Goal: Task Accomplishment & Management: Complete application form

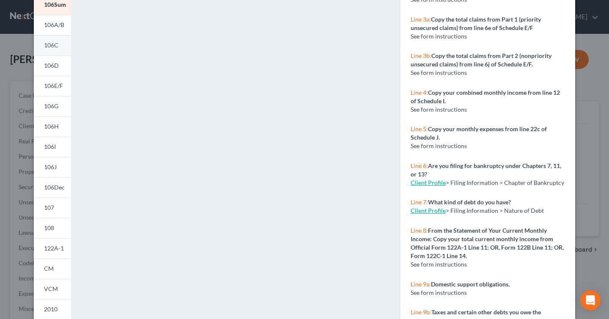
scroll to position [61, 0]
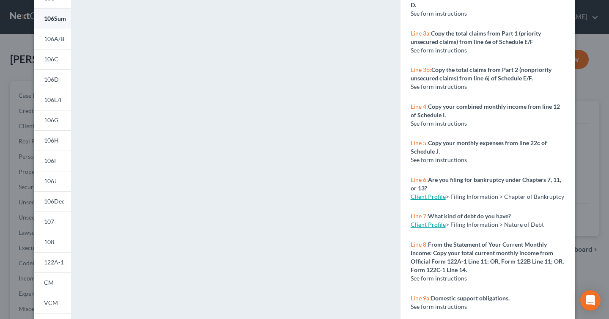
click at [49, 22] on span "106Sum" at bounding box center [55, 18] width 22 height 7
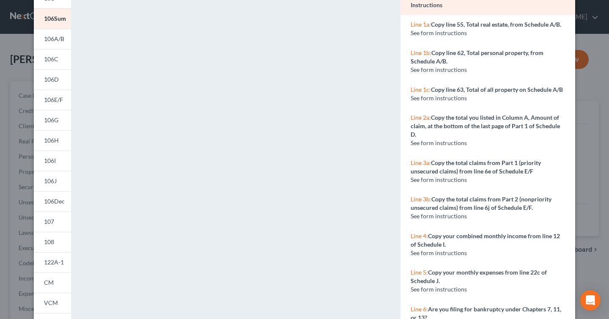
scroll to position [0, 0]
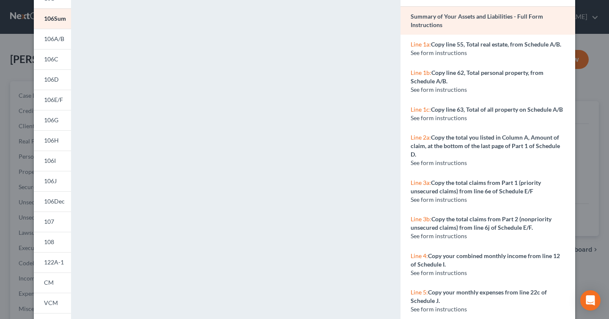
click at [419, 71] on span "Line 1b:" at bounding box center [421, 72] width 21 height 7
click at [422, 111] on span "Line 1c:" at bounding box center [421, 109] width 20 height 7
click at [418, 135] on span "Line 2a:" at bounding box center [421, 137] width 20 height 7
click at [422, 187] on strong "Copy the total claims from Part 1 (priority unsecured claims) from line 6e of S…" at bounding box center [476, 187] width 130 height 16
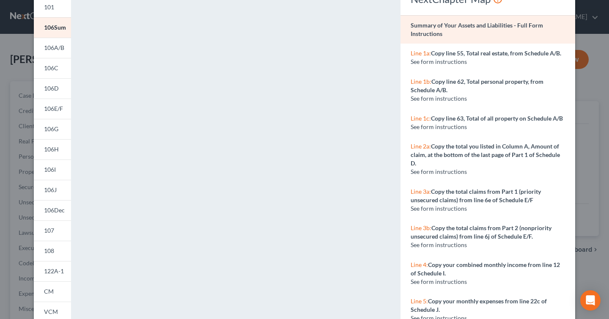
scroll to position [52, 0]
click at [419, 53] on span "Line 1a:" at bounding box center [421, 53] width 20 height 7
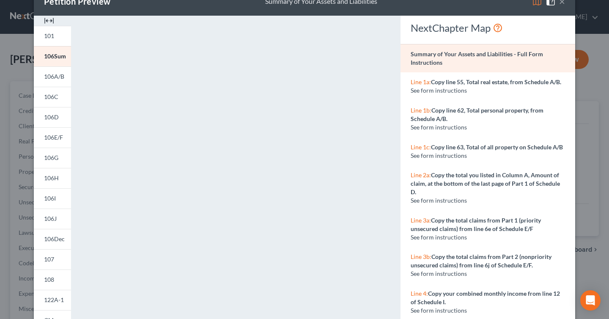
scroll to position [22, 0]
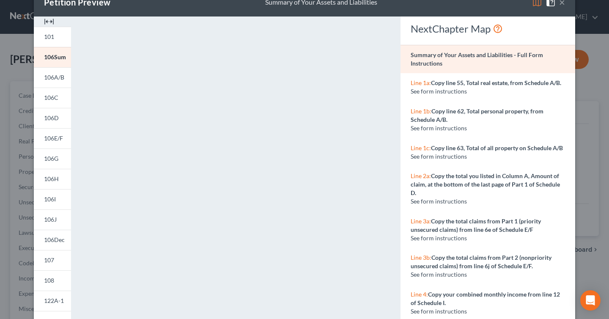
click at [423, 83] on span "Line 1a:" at bounding box center [421, 82] width 20 height 7
click at [421, 113] on span "Line 1b:" at bounding box center [421, 110] width 21 height 7
click at [420, 149] on span "Line 1c:" at bounding box center [421, 147] width 20 height 7
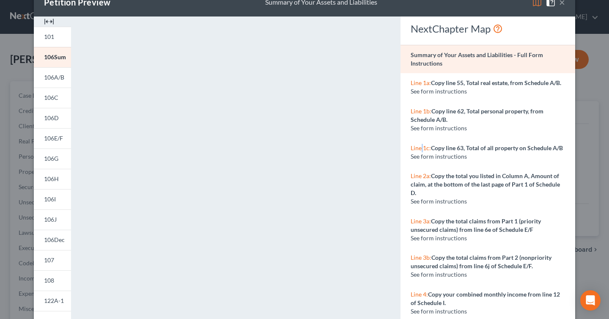
click at [420, 149] on span "Line 1c:" at bounding box center [421, 147] width 20 height 7
click at [419, 176] on span "Line 2a:" at bounding box center [421, 175] width 20 height 7
click at [423, 220] on span "Line 3a:" at bounding box center [421, 220] width 20 height 7
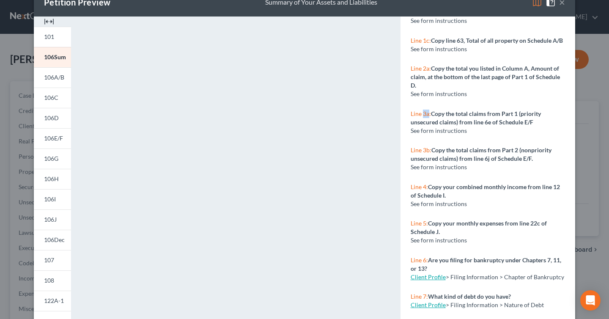
scroll to position [110, 0]
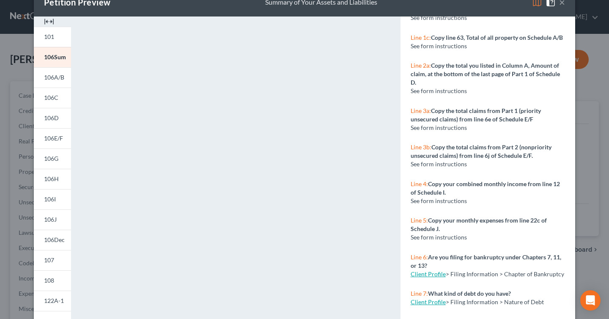
click at [423, 220] on span "Line 5:" at bounding box center [419, 220] width 17 height 7
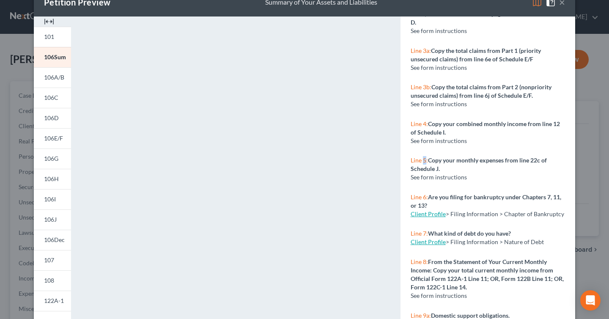
scroll to position [171, 0]
click at [47, 57] on span "106Sum" at bounding box center [55, 56] width 22 height 7
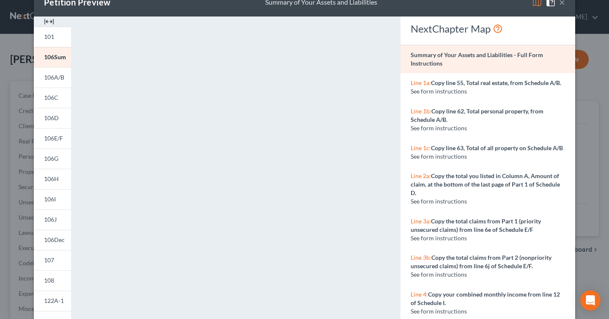
scroll to position [0, 0]
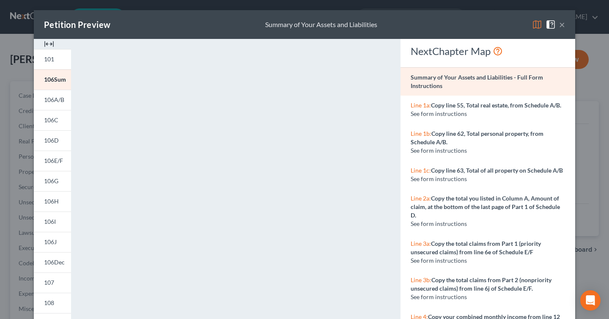
click at [420, 106] on span "Line 1a:" at bounding box center [421, 105] width 20 height 7
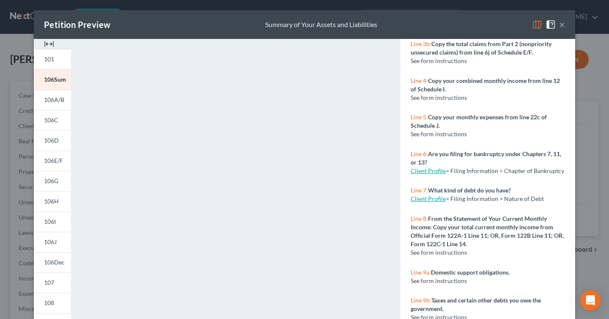
scroll to position [237, 0]
click at [562, 24] on button "×" at bounding box center [562, 24] width 6 height 10
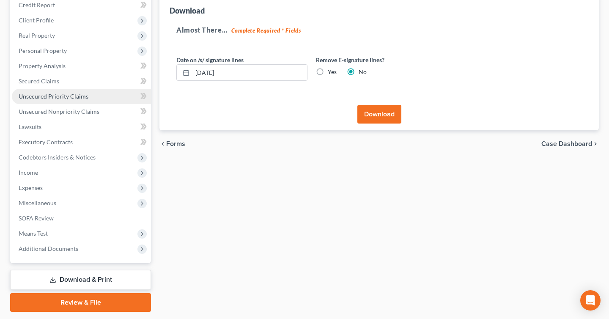
scroll to position [0, 0]
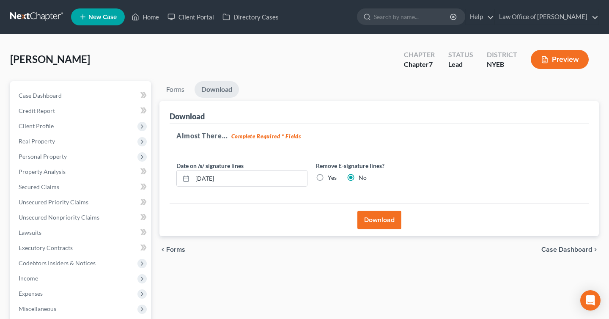
click at [40, 19] on link at bounding box center [37, 16] width 54 height 15
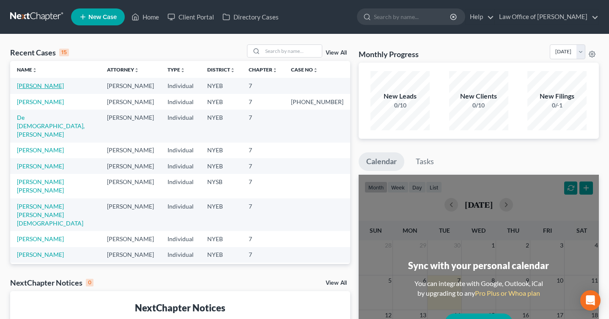
click at [37, 86] on link "[PERSON_NAME]" at bounding box center [40, 85] width 47 height 7
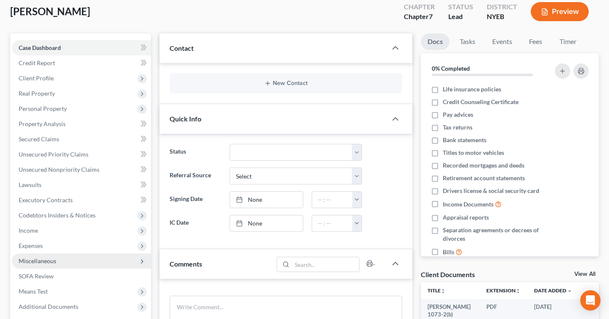
scroll to position [36, 0]
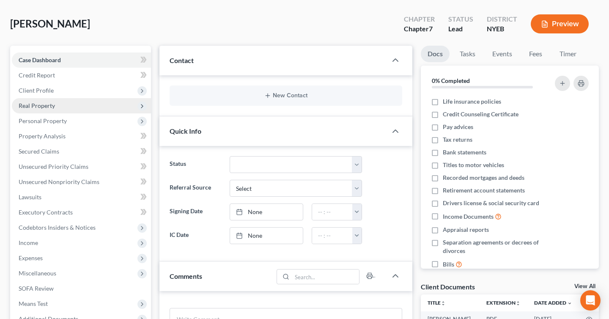
click at [88, 113] on span "Real Property" at bounding box center [81, 105] width 139 height 15
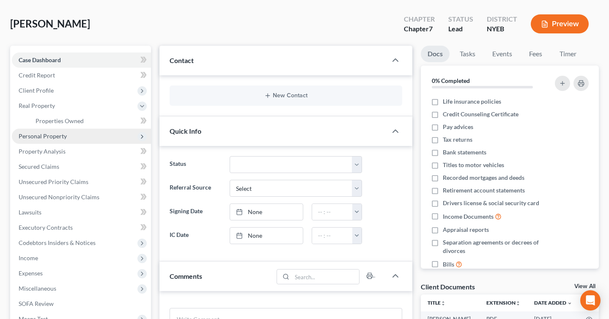
click at [48, 135] on span "Personal Property" at bounding box center [43, 135] width 48 height 7
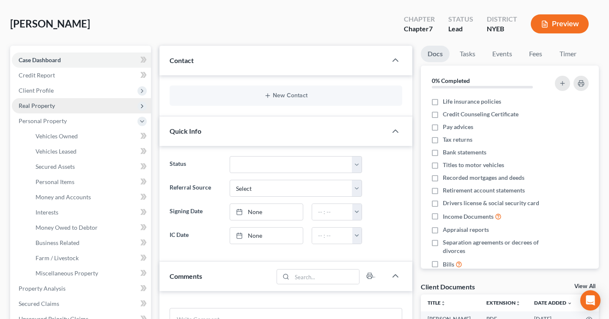
click at [44, 109] on span "Real Property" at bounding box center [37, 105] width 36 height 7
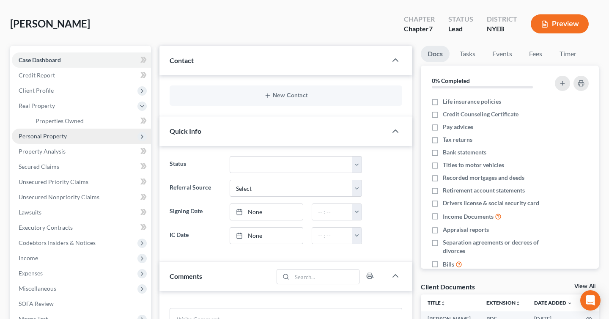
click at [70, 131] on span "Personal Property" at bounding box center [81, 136] width 139 height 15
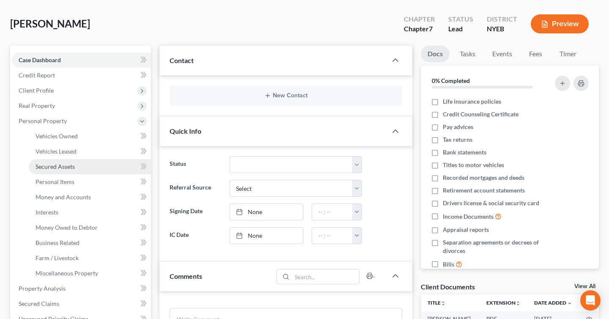
click at [68, 163] on span "Secured Assets" at bounding box center [55, 166] width 39 height 7
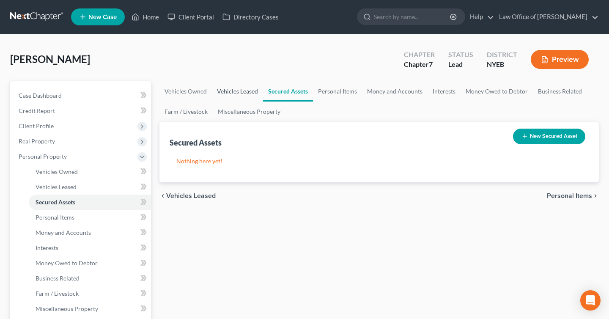
click at [242, 93] on link "Vehicles Leased" at bounding box center [237, 91] width 51 height 20
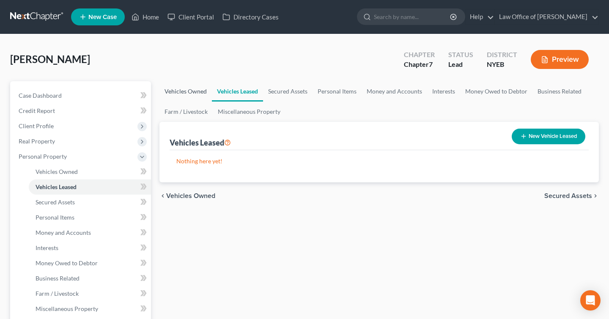
click at [192, 89] on link "Vehicles Owned" at bounding box center [185, 91] width 52 height 20
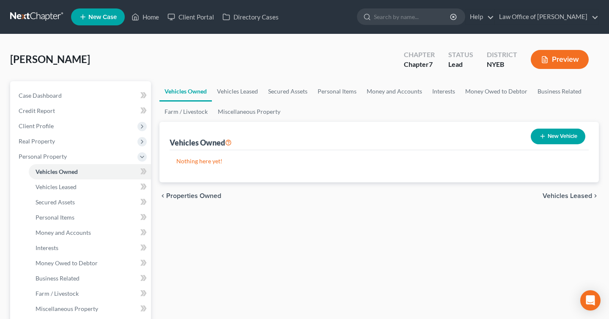
click at [567, 139] on button "New Vehicle" at bounding box center [558, 137] width 55 height 16
select select "0"
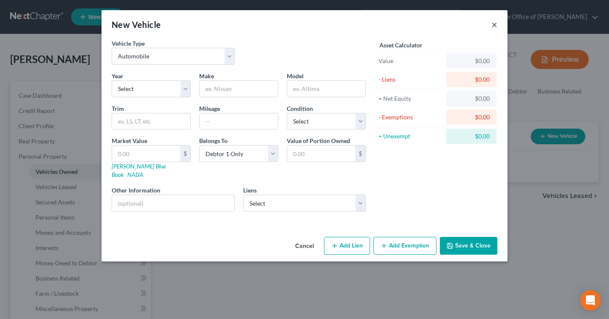
click at [494, 27] on button "×" at bounding box center [495, 24] width 6 height 10
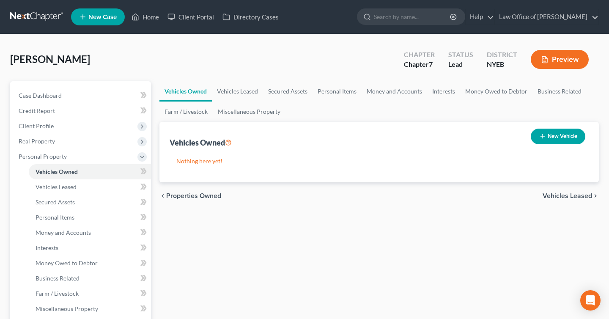
click at [567, 58] on button "Preview" at bounding box center [560, 59] width 58 height 19
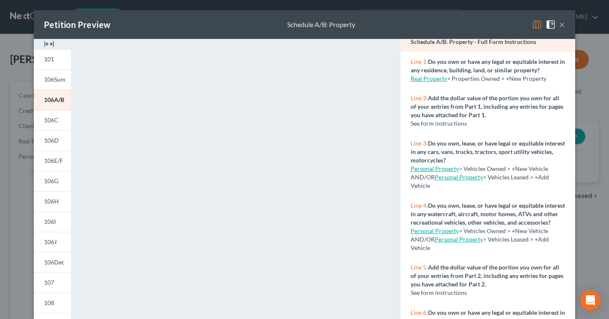
scroll to position [23, 0]
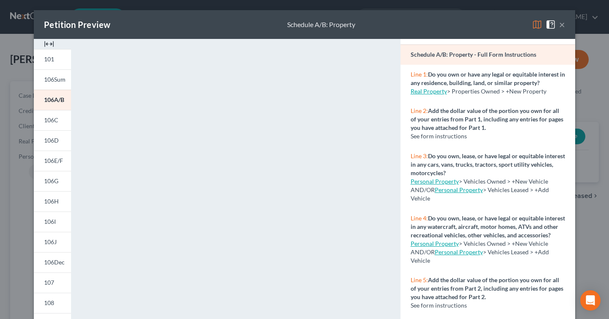
click at [426, 182] on link "Personal Property" at bounding box center [435, 181] width 48 height 7
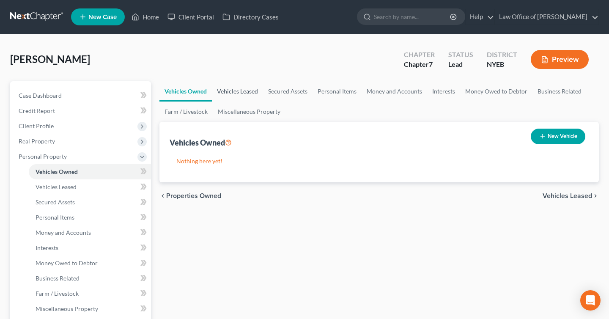
click at [227, 88] on link "Vehicles Leased" at bounding box center [237, 91] width 51 height 20
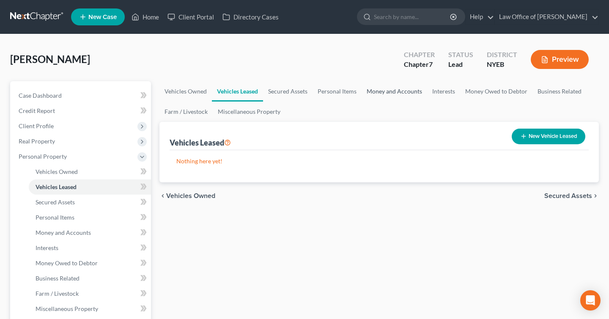
click at [401, 90] on link "Money and Accounts" at bounding box center [395, 91] width 66 height 20
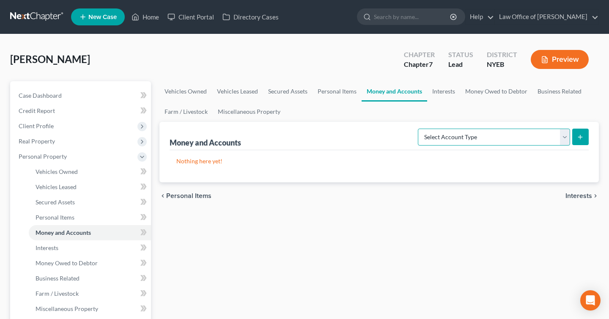
click at [481, 134] on select "Select Account Type Brokerage Cash on Hand Certificates of Deposit Checking Acc…" at bounding box center [494, 137] width 152 height 17
click at [420, 129] on select "Select Account Type Brokerage Cash on Hand Certificates of Deposit Checking Acc…" at bounding box center [494, 137] width 152 height 17
click at [461, 138] on select "Select Account Type Brokerage Cash on Hand Certificates of Deposit Checking Acc…" at bounding box center [494, 137] width 152 height 17
click at [420, 129] on select "Select Account Type Brokerage Cash on Hand Certificates of Deposit Checking Acc…" at bounding box center [494, 137] width 152 height 17
click at [198, 162] on p "Nothing here yet!" at bounding box center [379, 161] width 406 height 8
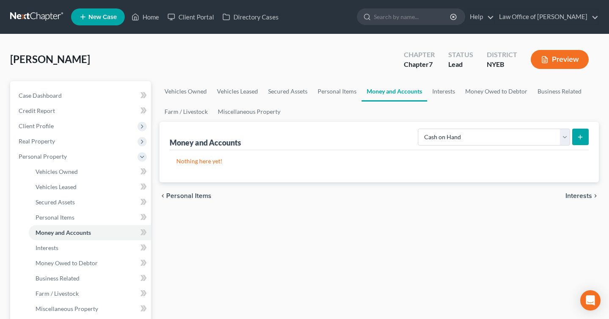
click at [584, 134] on button "submit" at bounding box center [580, 137] width 16 height 16
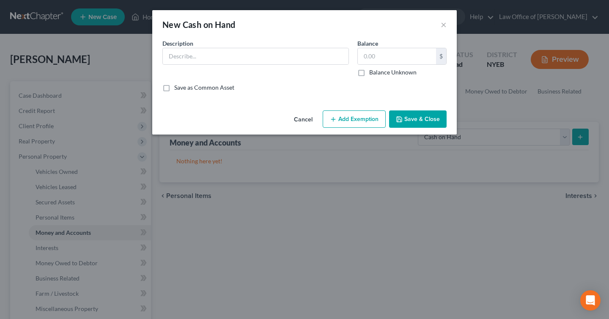
click at [236, 87] on div "Save as Common Asset" at bounding box center [304, 87] width 284 height 8
click at [249, 58] on input "text" at bounding box center [256, 56] width 186 height 16
click at [447, 25] on div "New Cash on Hand ×" at bounding box center [304, 24] width 305 height 29
click at [302, 127] on button "Cancel" at bounding box center [303, 119] width 32 height 17
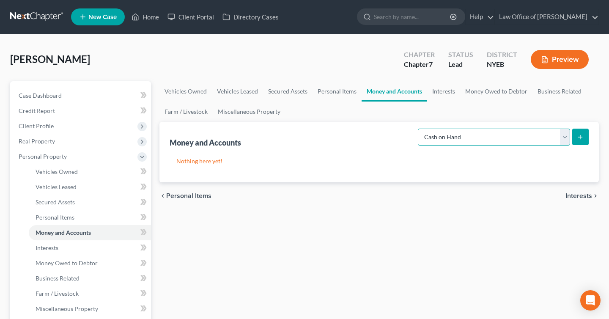
click at [446, 139] on select "Select Account Type Brokerage Cash on Hand Certificates of Deposit Checking Acc…" at bounding box center [494, 137] width 152 height 17
click at [459, 120] on ul "Vehicles Owned Vehicles Leased Secured Assets Personal Items Money and Accounts…" at bounding box center [379, 101] width 440 height 41
click at [459, 133] on select "Select Account Type Brokerage Cash on Hand Certificates of Deposit Checking Acc…" at bounding box center [494, 137] width 152 height 17
click at [420, 129] on select "Select Account Type Brokerage Cash on Hand Certificates of Deposit Checking Acc…" at bounding box center [494, 137] width 152 height 17
click at [460, 134] on select "Select Account Type Brokerage Cash on Hand Certificates of Deposit Checking Acc…" at bounding box center [494, 137] width 152 height 17
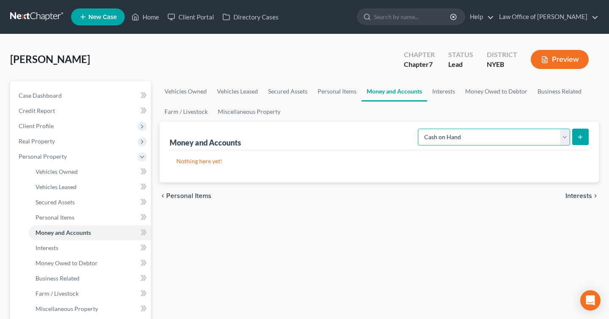
click at [420, 129] on select "Select Account Type Brokerage Cash on Hand Certificates of Deposit Checking Acc…" at bounding box center [494, 137] width 152 height 17
click at [454, 70] on div "Status Lead" at bounding box center [461, 60] width 38 height 25
click at [492, 140] on select "Select Account Type Brokerage Cash on Hand Certificates of Deposit Checking Acc…" at bounding box center [494, 137] width 152 height 17
select select "other"
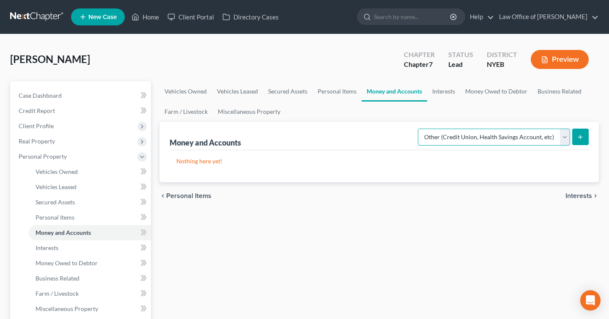
click at [420, 129] on select "Select Account Type Brokerage Cash on Hand Certificates of Deposit Checking Acc…" at bounding box center [494, 137] width 152 height 17
click at [581, 137] on icon "submit" at bounding box center [580, 137] width 7 height 7
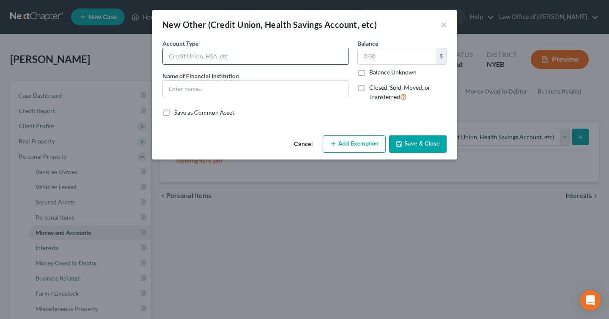
click at [271, 60] on input "text" at bounding box center [256, 56] width 186 height 16
click at [267, 92] on input "text" at bounding box center [256, 89] width 186 height 16
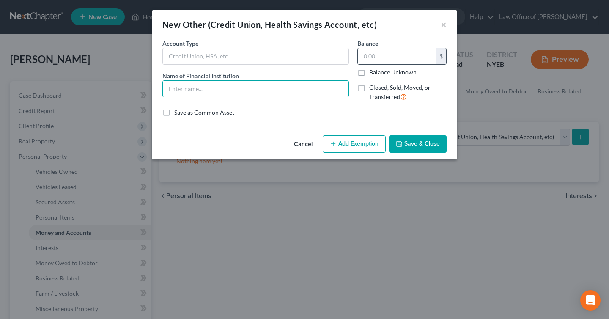
click at [382, 56] on input "text" at bounding box center [397, 56] width 78 height 16
click at [448, 19] on div "New Other (Credit Union, Health Savings Account, etc) ×" at bounding box center [304, 24] width 305 height 29
click at [442, 27] on button "×" at bounding box center [444, 24] width 6 height 10
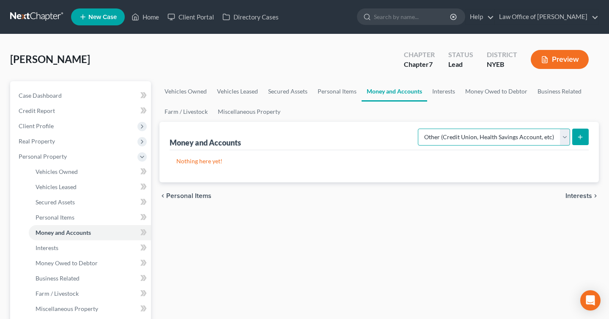
click at [443, 141] on select "Select Account Type Brokerage Cash on Hand Certificates of Deposit Checking Acc…" at bounding box center [494, 137] width 152 height 17
click at [420, 129] on select "Select Account Type Brokerage Cash on Hand Certificates of Deposit Checking Acc…" at bounding box center [494, 137] width 152 height 17
click at [450, 137] on select "Select Account Type Brokerage Cash on Hand Certificates of Deposit Checking Acc…" at bounding box center [494, 137] width 152 height 17
click at [564, 63] on button "Preview" at bounding box center [560, 59] width 58 height 19
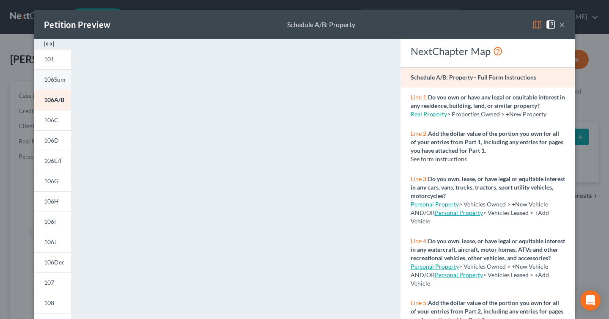
click at [59, 75] on link "106Sum" at bounding box center [52, 79] width 37 height 20
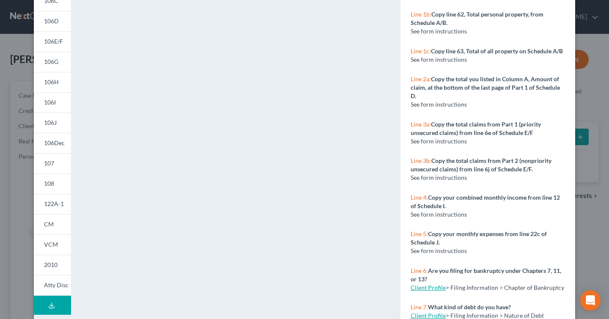
scroll to position [116, 0]
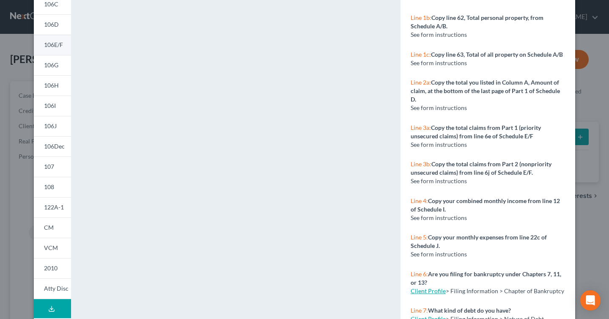
click at [58, 46] on span "106E/F" at bounding box center [53, 44] width 19 height 7
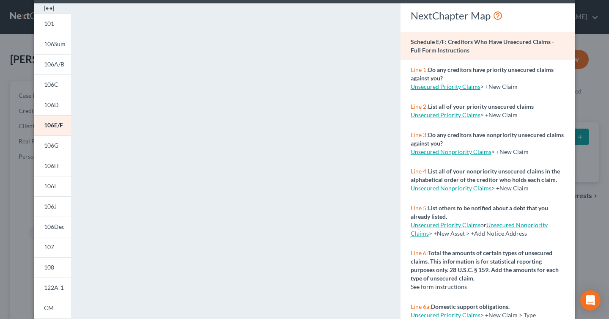
scroll to position [0, 0]
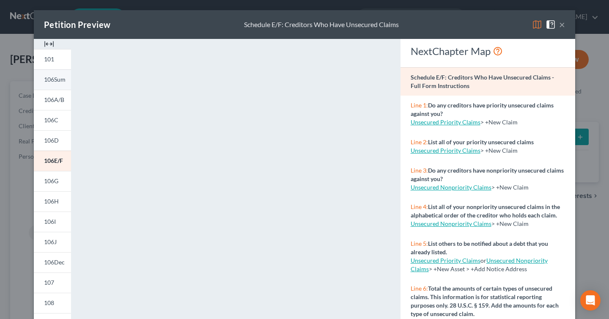
click at [66, 82] on link "106Sum" at bounding box center [52, 79] width 37 height 20
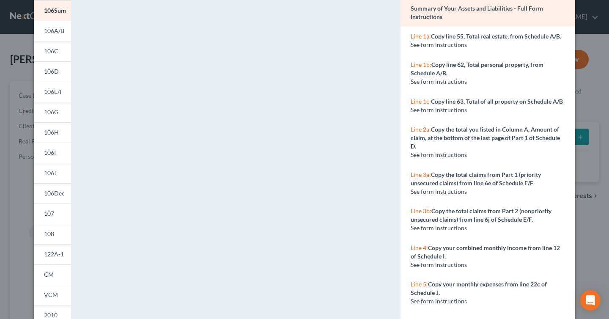
scroll to position [64, 0]
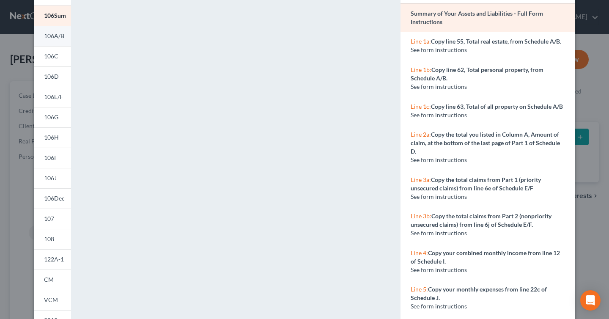
click at [58, 37] on span "106A/B" at bounding box center [54, 35] width 20 height 7
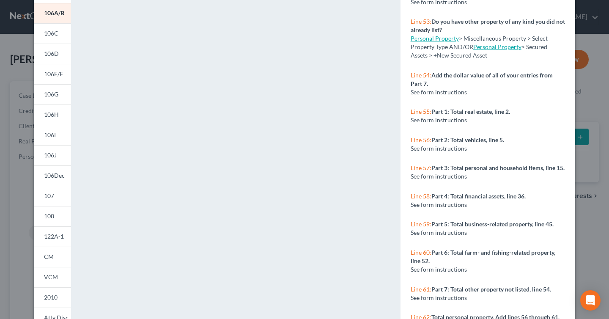
scroll to position [158, 0]
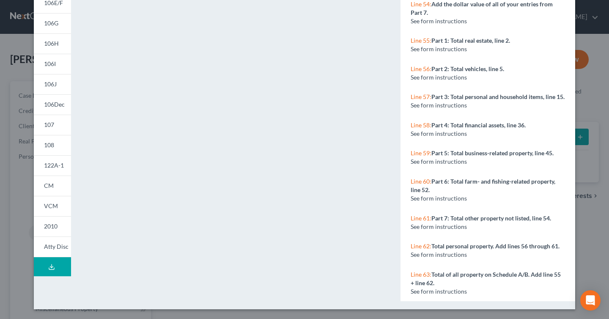
click at [422, 245] on span "Line 62:" at bounding box center [421, 245] width 21 height 7
click at [440, 245] on strong "Total personal property. Add lines 56 through 61." at bounding box center [495, 245] width 128 height 7
click at [488, 251] on div "See form instructions" at bounding box center [488, 254] width 154 height 8
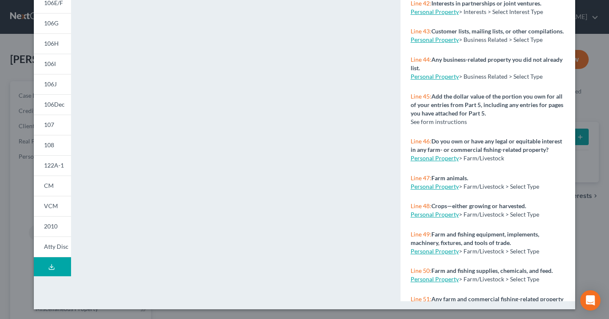
scroll to position [1875, 0]
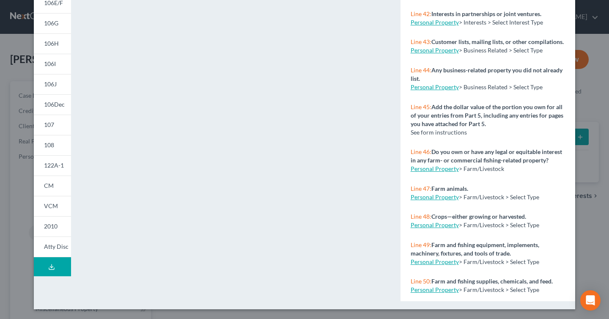
click at [432, 172] on link "Personal Property" at bounding box center [435, 168] width 48 height 7
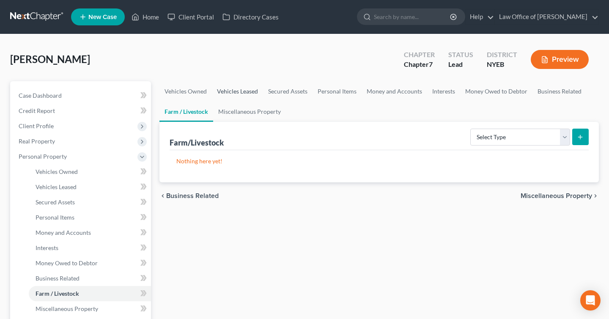
click at [246, 88] on link "Vehicles Leased" at bounding box center [237, 91] width 51 height 20
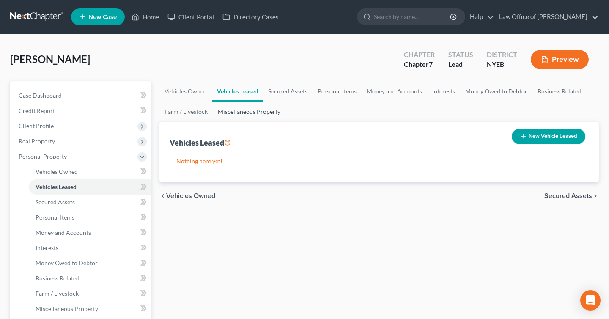
click at [250, 107] on link "Miscellaneous Property" at bounding box center [249, 112] width 73 height 20
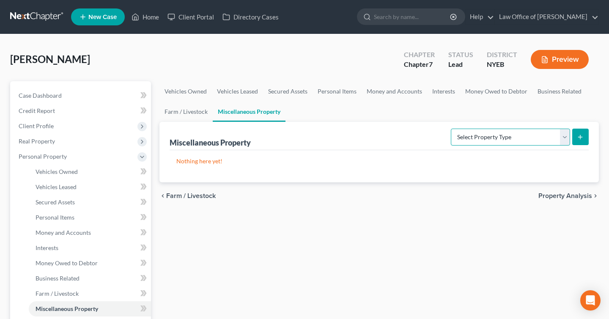
click at [513, 138] on select "Select Property Type Assigned for Creditor Benefit [DATE] Holding for Another N…" at bounding box center [510, 137] width 119 height 17
select select "assigned_for_creditor_benefit"
click at [451, 129] on select "Select Property Type Assigned for Creditor Benefit [DATE] Holding for Another N…" at bounding box center [510, 137] width 119 height 17
click at [584, 135] on button "submit" at bounding box center [580, 137] width 16 height 16
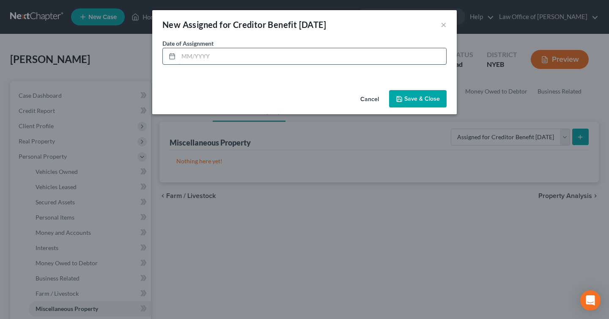
click at [239, 56] on input "text" at bounding box center [313, 56] width 268 height 16
click at [440, 22] on div "New Assigned for Creditor Benefit [DATE] ×" at bounding box center [304, 24] width 305 height 29
click at [448, 24] on div "New Assigned for Creditor Benefit [DATE] ×" at bounding box center [304, 24] width 305 height 29
click at [444, 24] on button "×" at bounding box center [444, 24] width 6 height 10
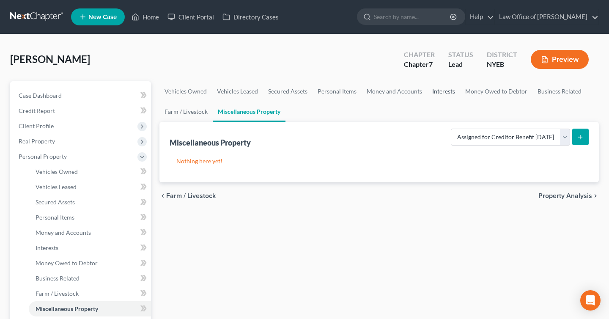
click at [442, 92] on link "Interests" at bounding box center [443, 91] width 33 height 20
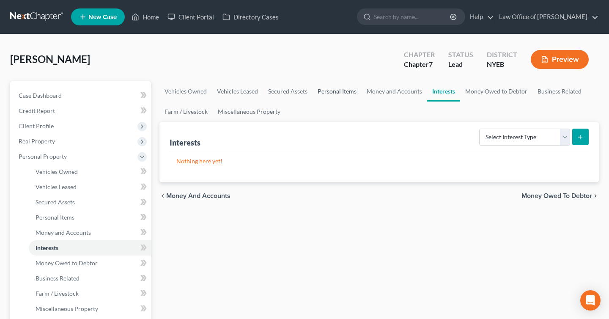
click at [341, 90] on link "Personal Items" at bounding box center [337, 91] width 49 height 20
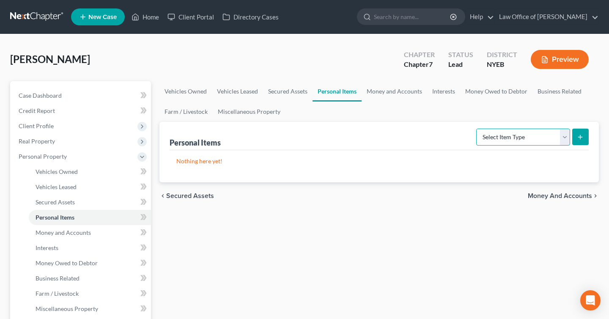
click at [508, 140] on select "Select Item Type Clothing Collectibles Of Value Electronics Firearms Household …" at bounding box center [523, 137] width 94 height 17
select select "clothing"
click at [477, 129] on select "Select Item Type Clothing Collectibles Of Value Electronics Firearms Household …" at bounding box center [523, 137] width 94 height 17
click at [563, 135] on select "Select Item Type Clothing Collectibles Of Value Electronics Firearms Household …" at bounding box center [523, 137] width 94 height 17
click at [585, 136] on button "submit" at bounding box center [580, 137] width 16 height 16
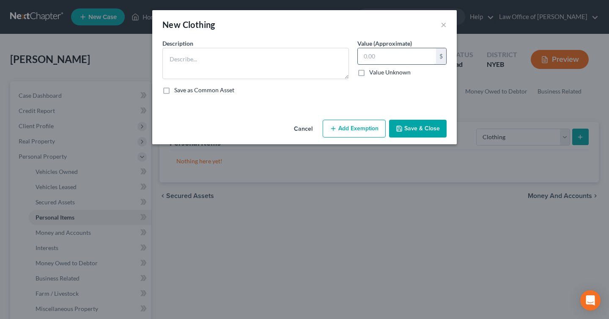
click at [383, 63] on input "text" at bounding box center [397, 56] width 78 height 16
type input "500"
click at [443, 25] on button "×" at bounding box center [444, 24] width 6 height 10
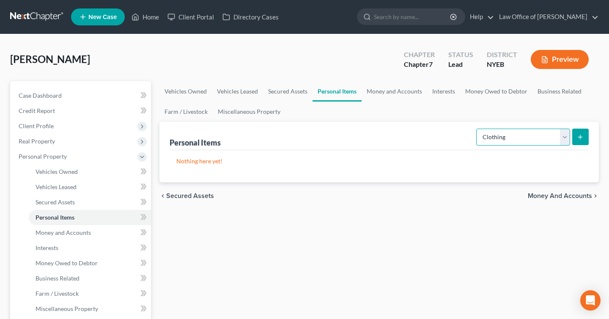
click at [552, 135] on select "Select Item Type Clothing Collectibles Of Value Electronics Firearms Household …" at bounding box center [523, 137] width 94 height 17
select select "household_goods"
click at [477, 129] on select "Select Item Type Clothing Collectibles Of Value Electronics Firearms Household …" at bounding box center [523, 137] width 94 height 17
click at [585, 138] on button "submit" at bounding box center [580, 137] width 16 height 16
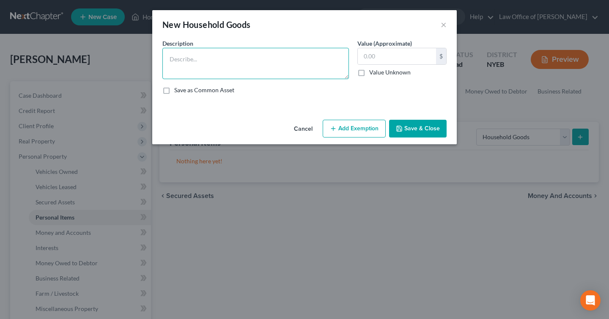
click at [236, 65] on textarea at bounding box center [255, 63] width 187 height 31
type textarea "Bed Chairs"
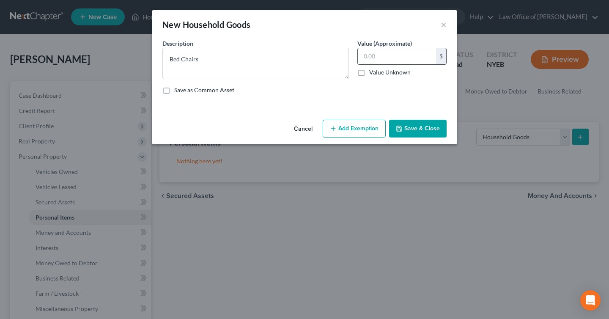
click at [389, 57] on input "text" at bounding box center [397, 56] width 78 height 16
type input "500"
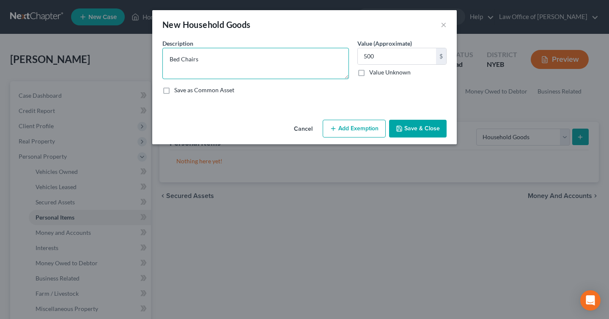
click at [246, 74] on textarea "Bed Chairs" at bounding box center [255, 63] width 187 height 31
click at [425, 130] on button "Save & Close" at bounding box center [418, 129] width 58 height 18
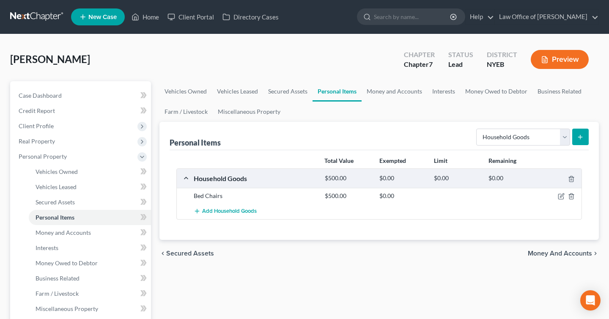
click at [580, 137] on line "submit" at bounding box center [580, 137] width 0 height 4
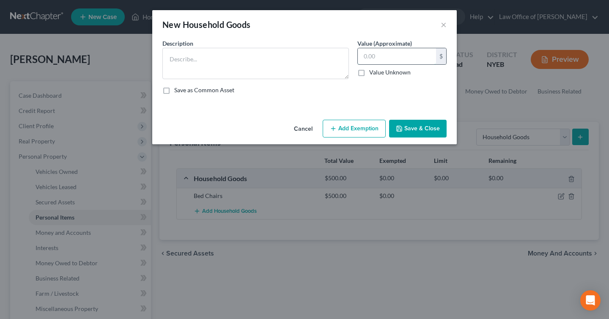
click at [383, 58] on input "text" at bounding box center [397, 56] width 78 height 16
type input "300"
click at [443, 21] on button "×" at bounding box center [444, 24] width 6 height 10
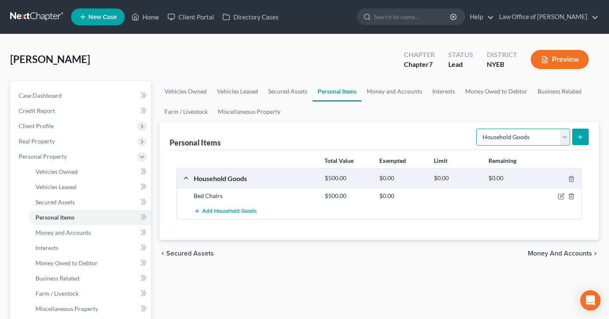
click at [537, 143] on select "Select Item Type Clothing Collectibles Of Value Electronics Firearms Household …" at bounding box center [523, 137] width 94 height 17
select select "clothing"
click at [477, 129] on select "Select Item Type Clothing Collectibles Of Value Electronics Firearms Household …" at bounding box center [523, 137] width 94 height 17
click at [575, 135] on button "submit" at bounding box center [580, 137] width 16 height 16
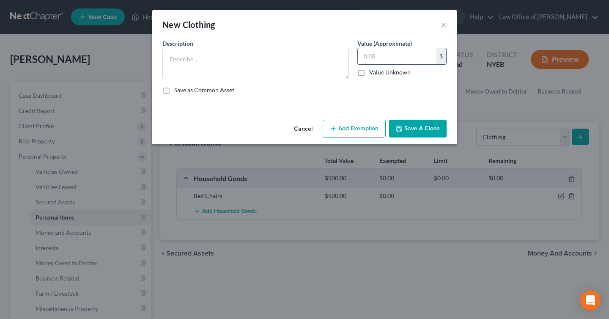
click at [382, 64] on div "$" at bounding box center [401, 56] width 89 height 17
click at [379, 60] on input "text" at bounding box center [397, 56] width 78 height 16
type input "300"
click at [423, 126] on button "Save & Close" at bounding box center [418, 129] width 58 height 18
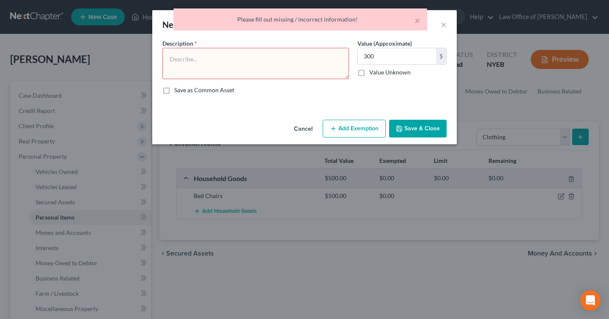
click at [247, 69] on textarea at bounding box center [255, 63] width 187 height 31
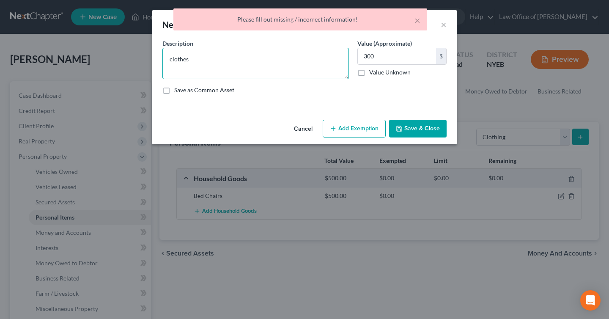
type textarea "clothes"
click at [429, 130] on button "Save & Close" at bounding box center [418, 129] width 58 height 18
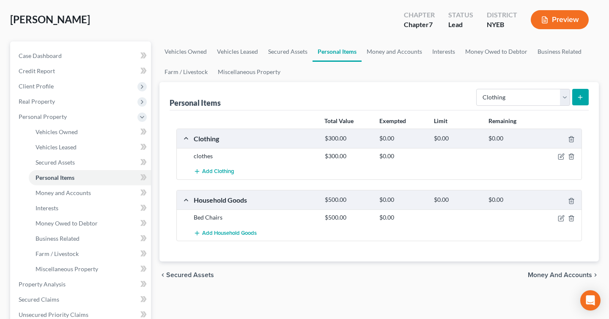
scroll to position [40, 0]
click at [394, 56] on link "Money and Accounts" at bounding box center [395, 51] width 66 height 20
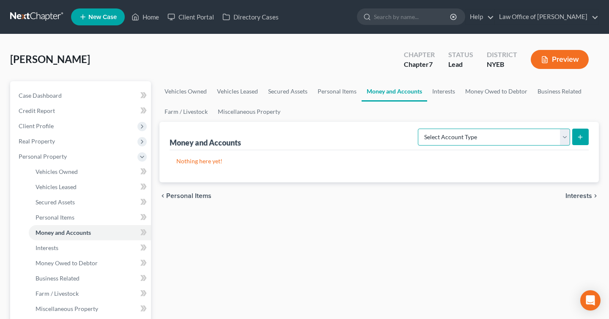
click at [519, 133] on select "Select Account Type Brokerage Cash on Hand Certificates of Deposit Checking Acc…" at bounding box center [494, 137] width 152 height 17
select select "checking"
click at [420, 129] on select "Select Account Type Brokerage Cash on Hand Certificates of Deposit Checking Acc…" at bounding box center [494, 137] width 152 height 17
click at [577, 138] on button "submit" at bounding box center [580, 137] width 16 height 16
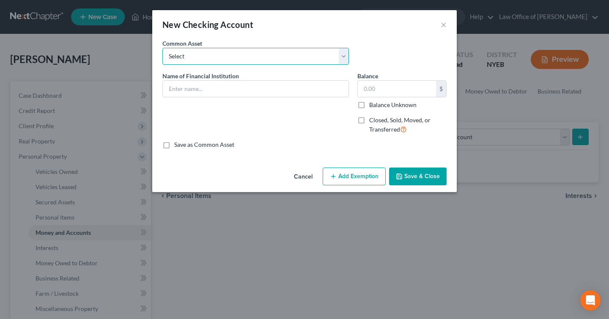
click at [276, 62] on select "Select Capital One Bank" at bounding box center [255, 56] width 187 height 17
select select "0"
click at [162, 48] on select "Select Capital One Bank" at bounding box center [255, 56] width 187 height 17
type input "Capital One Bank"
type input "150.00"
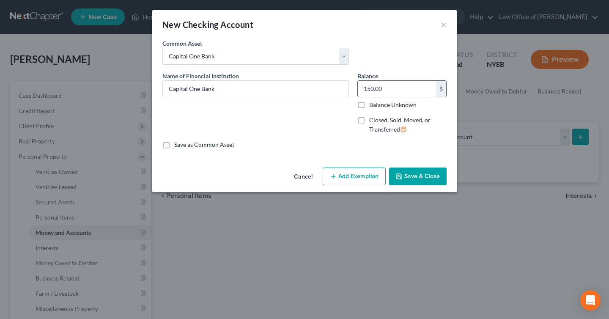
click at [382, 88] on input "150.00" at bounding box center [397, 89] width 78 height 16
type input "1,500"
click at [435, 177] on button "Save & Close" at bounding box center [418, 177] width 58 height 18
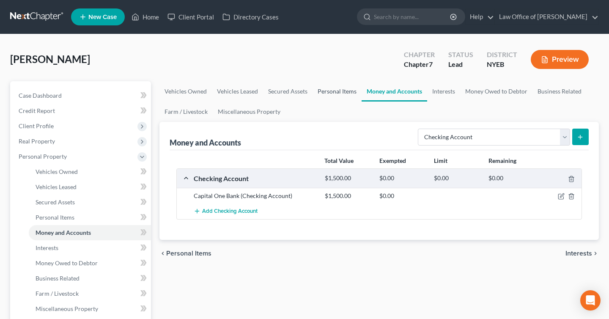
click at [346, 90] on link "Personal Items" at bounding box center [337, 91] width 49 height 20
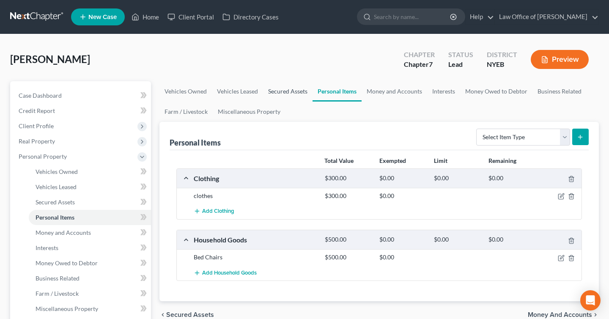
click at [286, 88] on link "Secured Assets" at bounding box center [287, 91] width 49 height 20
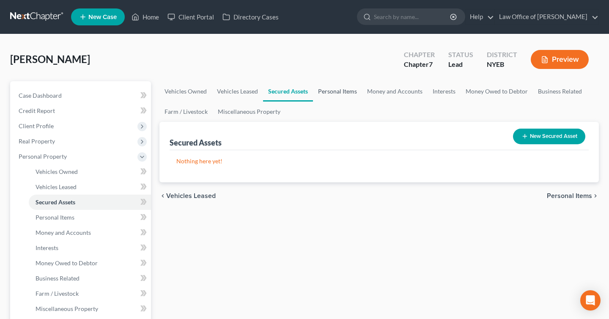
click at [350, 90] on link "Personal Items" at bounding box center [337, 91] width 49 height 20
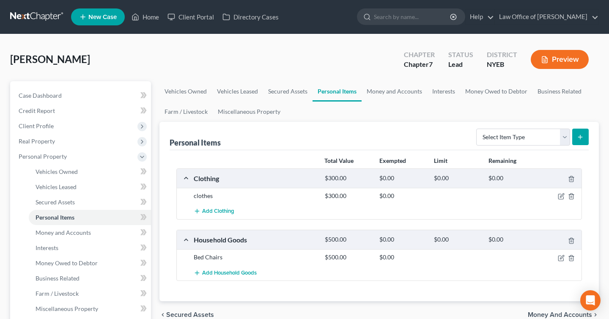
click at [549, 63] on button "Preview" at bounding box center [560, 59] width 58 height 19
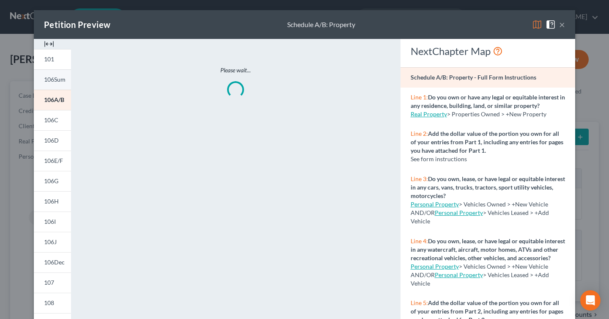
click at [54, 79] on span "106Sum" at bounding box center [55, 79] width 22 height 7
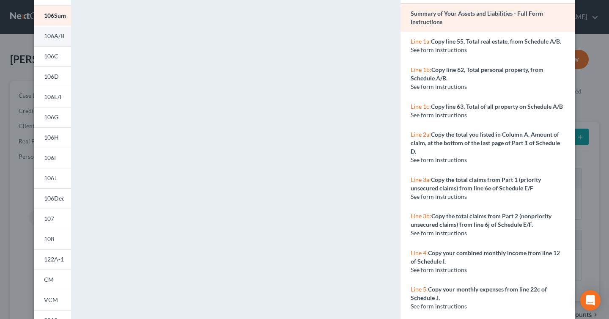
scroll to position [56, 0]
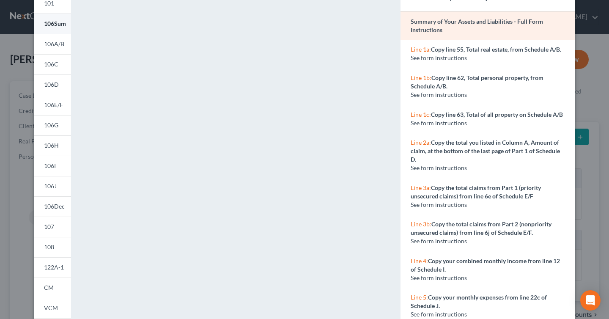
click at [56, 25] on span "106Sum" at bounding box center [55, 23] width 22 height 7
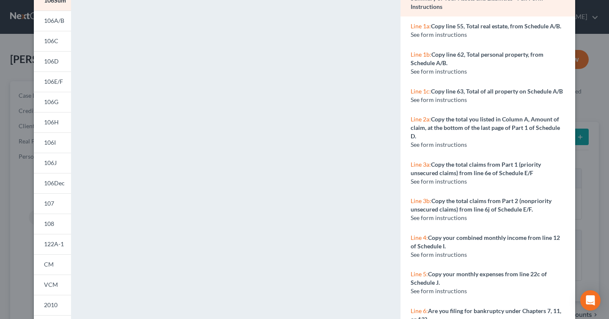
scroll to position [0, 0]
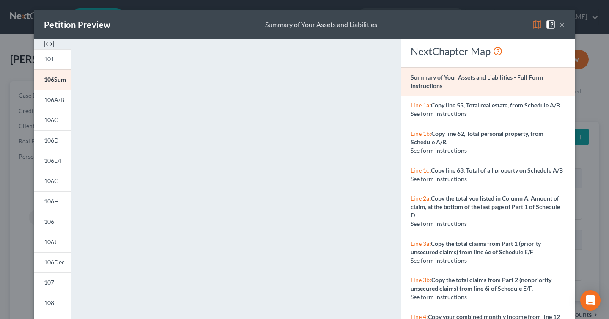
click at [561, 27] on button "×" at bounding box center [562, 24] width 6 height 10
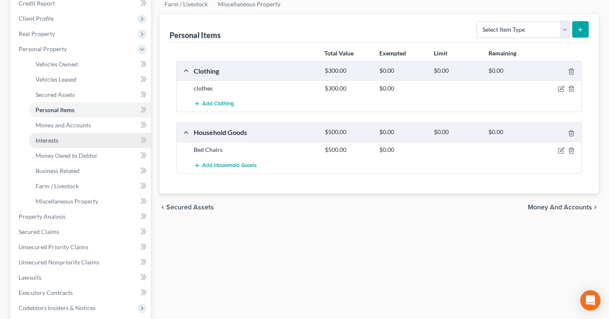
scroll to position [282, 0]
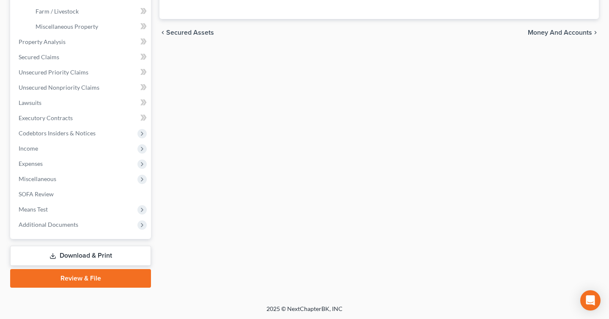
click at [91, 251] on link "Download & Print" at bounding box center [80, 256] width 141 height 20
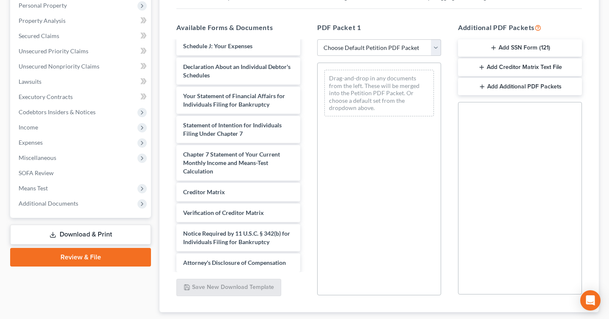
scroll to position [294, 0]
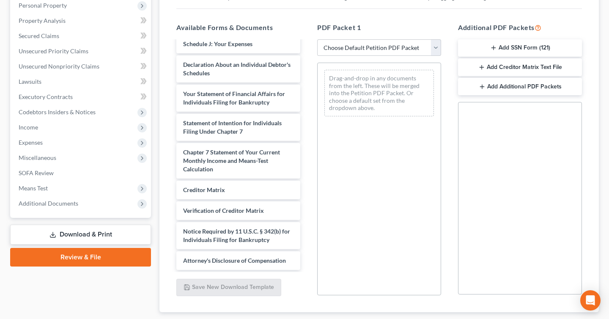
click at [538, 48] on button "Add SSN Form (121)" at bounding box center [520, 48] width 124 height 18
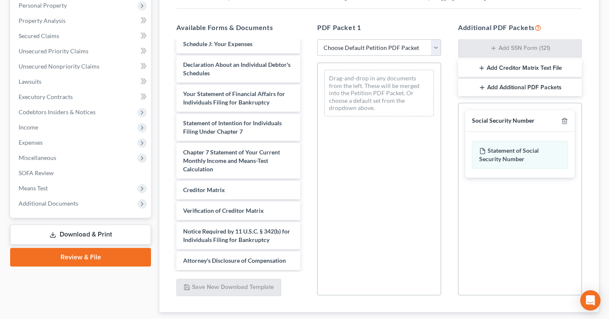
click at [536, 67] on button "Add Creditor Matrix Text File" at bounding box center [520, 68] width 124 height 18
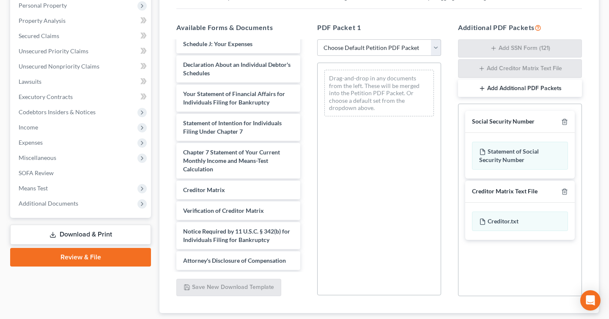
click at [529, 90] on button "Add Additional PDF Packets" at bounding box center [520, 89] width 124 height 18
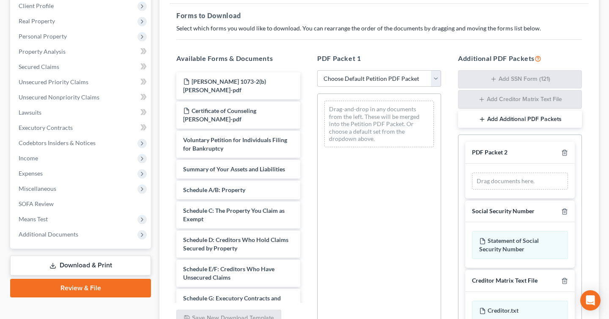
scroll to position [114, 0]
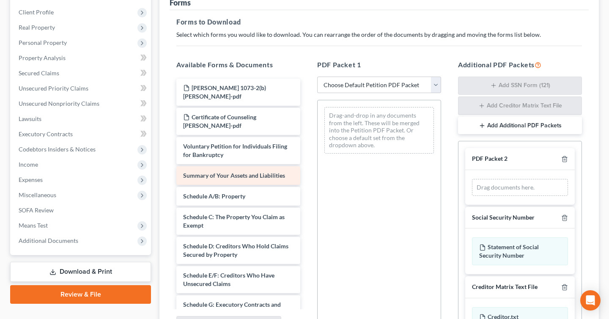
click at [238, 178] on span "Summary of Your Assets and Liabilities" at bounding box center [234, 175] width 102 height 7
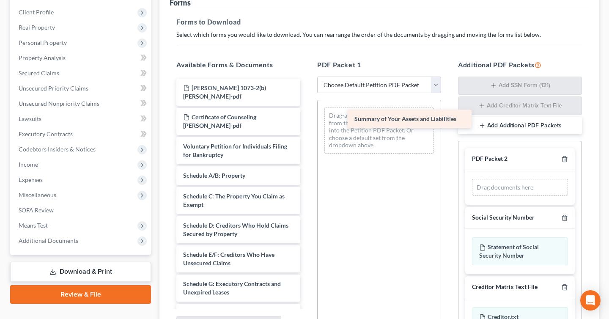
drag, startPoint x: 238, startPoint y: 178, endPoint x: 409, endPoint y: 122, distance: 180.3
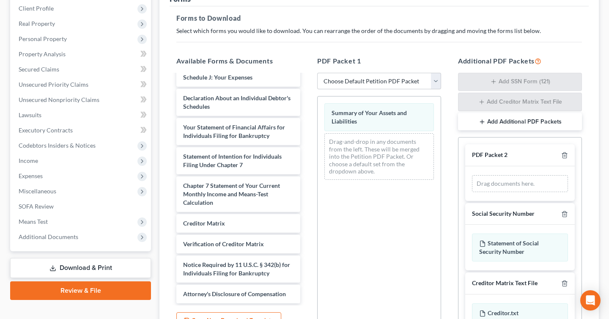
scroll to position [204, 0]
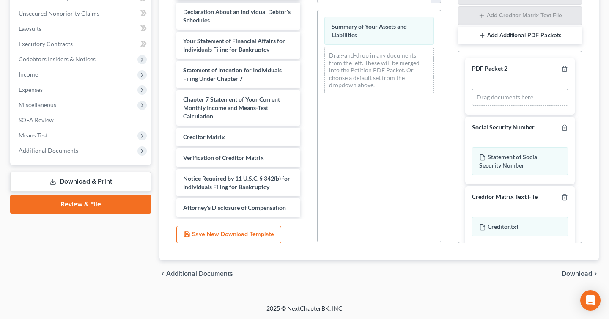
click at [100, 179] on link "Download & Print" at bounding box center [80, 182] width 141 height 20
click at [122, 178] on link "Download & Print" at bounding box center [80, 182] width 141 height 20
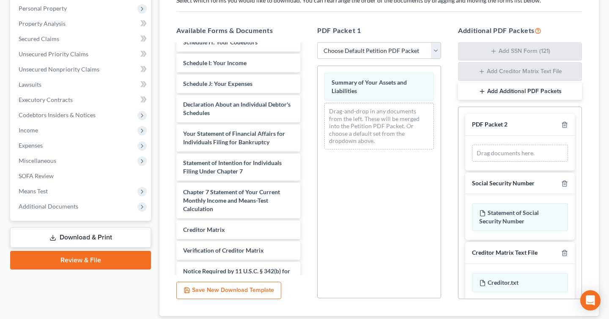
scroll to position [135, 0]
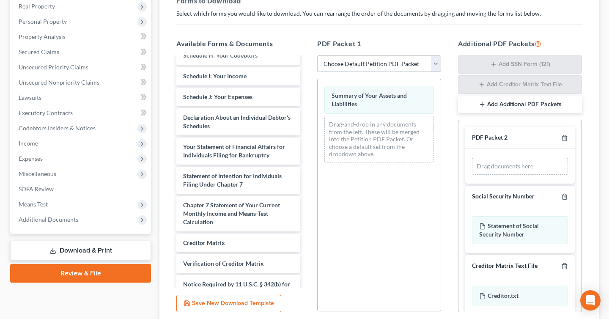
click at [381, 132] on div "Drag-and-drop in any documents from the left. These will be merged into the Pet…" at bounding box center [379, 139] width 110 height 47
click at [126, 253] on link "Download & Print" at bounding box center [80, 251] width 141 height 20
click at [123, 273] on link "Review & File" at bounding box center [80, 273] width 141 height 19
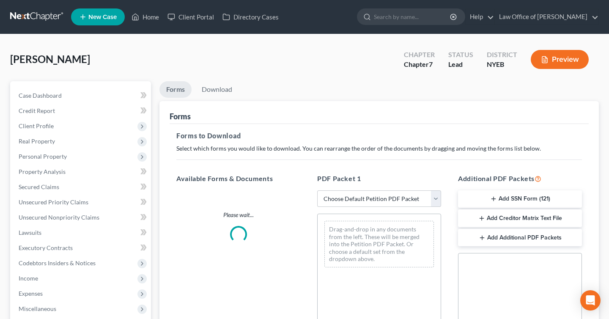
scroll to position [135, 0]
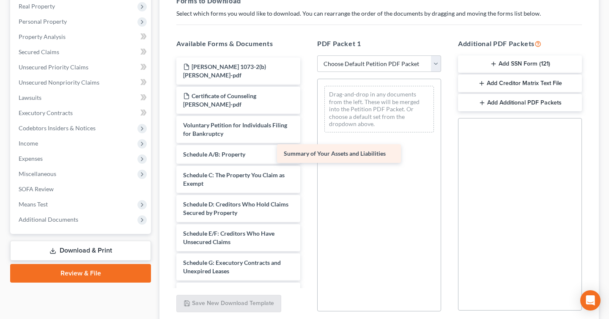
drag, startPoint x: 234, startPoint y: 157, endPoint x: 364, endPoint y: 158, distance: 129.9
click at [307, 158] on div "Summary of Your Assets and Liabilities [PERSON_NAME] 1073-2(b) [PERSON_NAME]-pd…" at bounding box center [238, 309] width 137 height 502
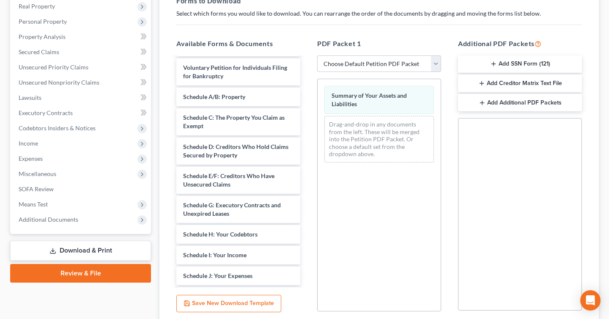
scroll to position [203, 0]
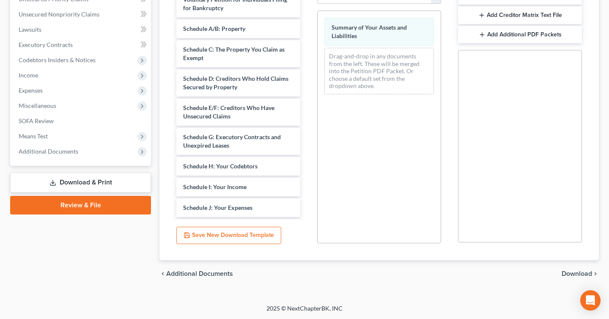
click at [574, 271] on span "Download" at bounding box center [577, 273] width 30 height 7
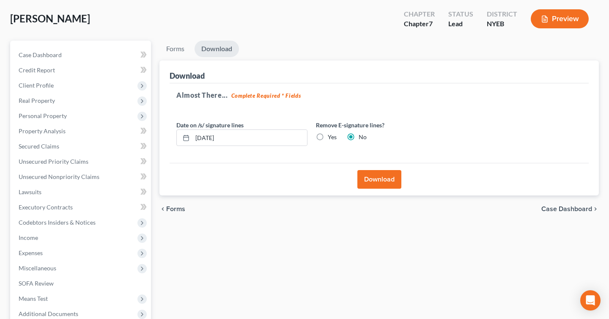
scroll to position [30, 0]
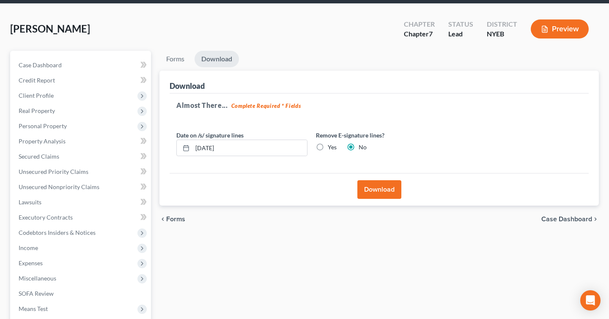
click at [378, 190] on button "Download" at bounding box center [379, 189] width 44 height 19
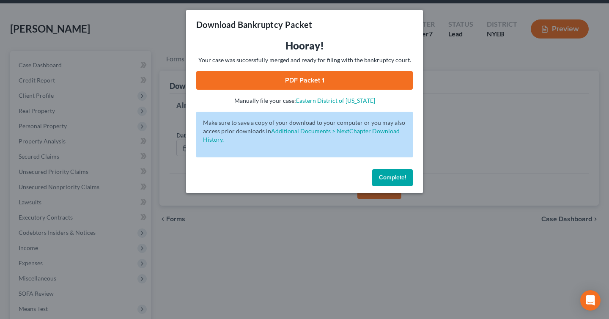
click at [309, 85] on link "PDF Packet 1" at bounding box center [304, 80] width 217 height 19
click at [396, 175] on span "Complete!" at bounding box center [392, 177] width 27 height 7
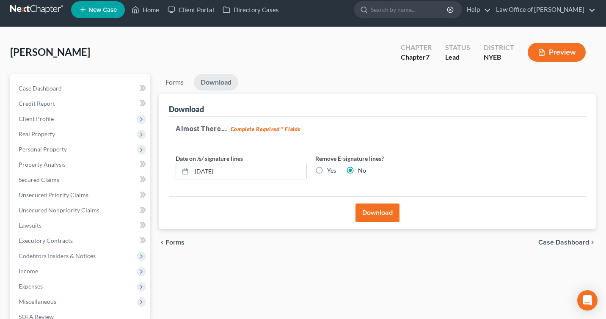
scroll to position [0, 0]
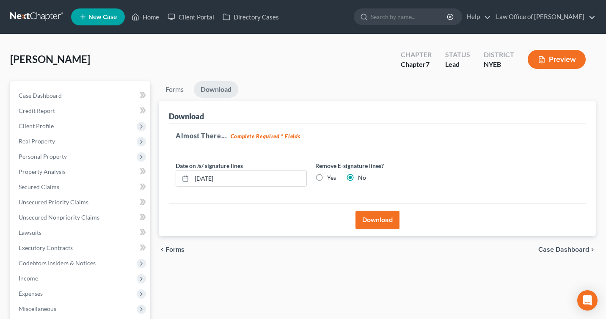
click at [571, 64] on button "Preview" at bounding box center [556, 59] width 58 height 19
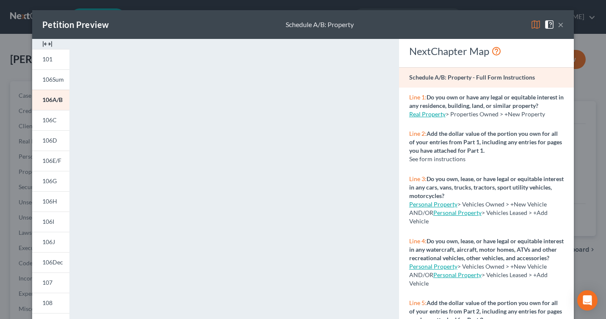
click at [560, 30] on div "Petition Preview Schedule A/B: Property ×" at bounding box center [302, 24] width 541 height 29
click at [561, 26] on button "×" at bounding box center [561, 24] width 6 height 10
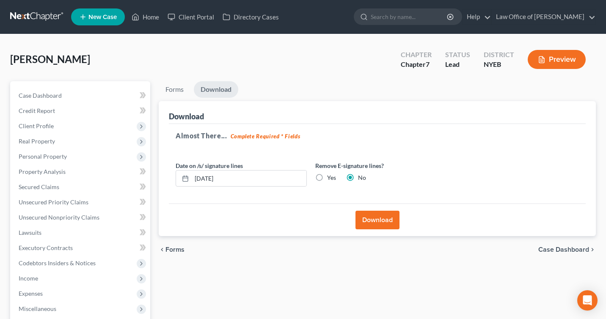
click at [547, 52] on button "Preview" at bounding box center [556, 59] width 58 height 19
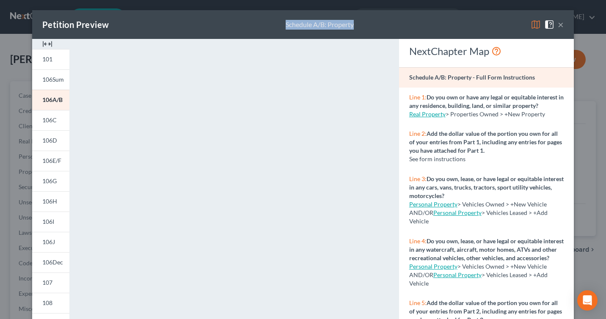
drag, startPoint x: 550, startPoint y: 1, endPoint x: 421, endPoint y: 1, distance: 129.4
click at [421, 1] on div "Petition Preview Schedule A/B: Property × 101 106Sum 106A/B 106C 106D 106E/F 10…" at bounding box center [303, 159] width 606 height 319
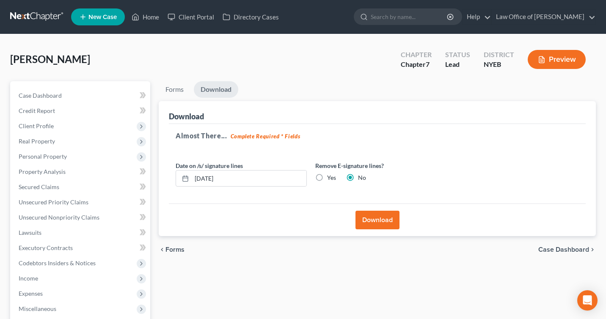
click at [560, 59] on button "Preview" at bounding box center [556, 59] width 58 height 19
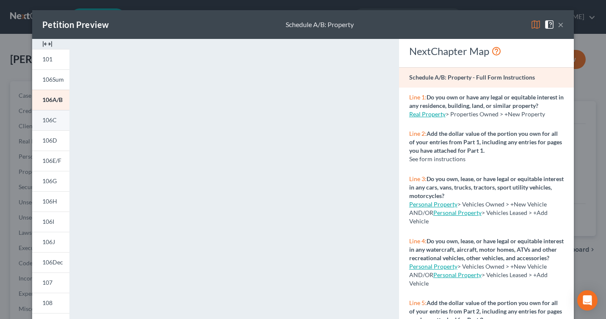
click at [51, 124] on span "106C" at bounding box center [49, 119] width 14 height 7
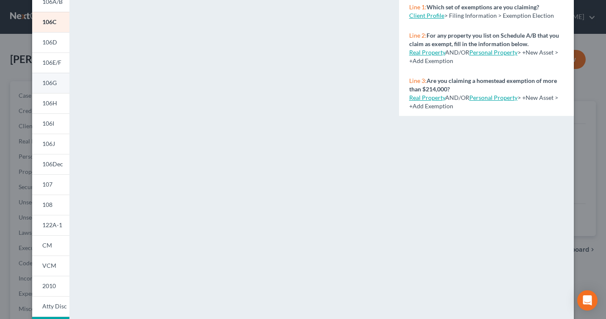
scroll to position [95, 0]
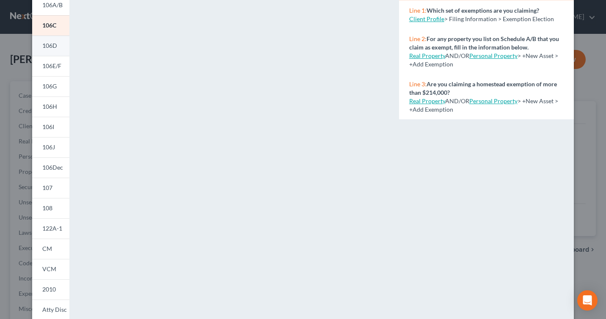
click at [55, 53] on link "106D" at bounding box center [50, 46] width 37 height 20
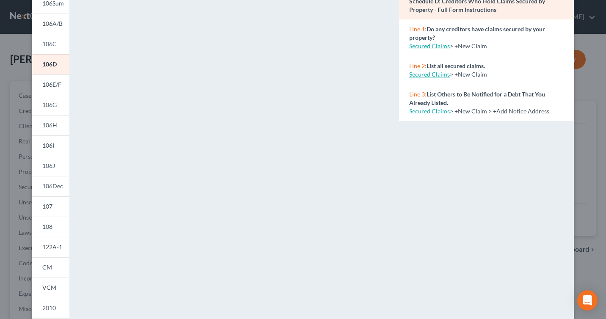
scroll to position [75, 0]
click at [435, 47] on link "Secured Claims" at bounding box center [429, 47] width 41 height 7
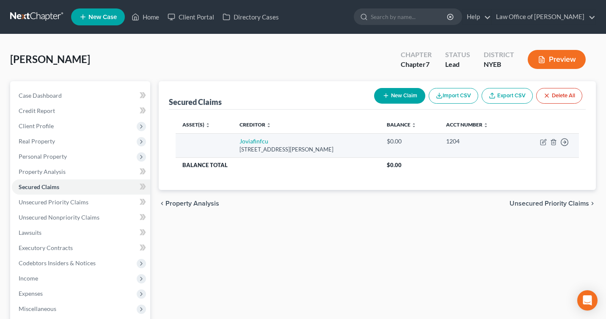
click at [341, 144] on td "Joviafinfcu [STREET_ADDRESS][PERSON_NAME]" at bounding box center [307, 145] width 148 height 24
click at [541, 142] on icon "button" at bounding box center [543, 142] width 7 height 7
select select "35"
select select "0"
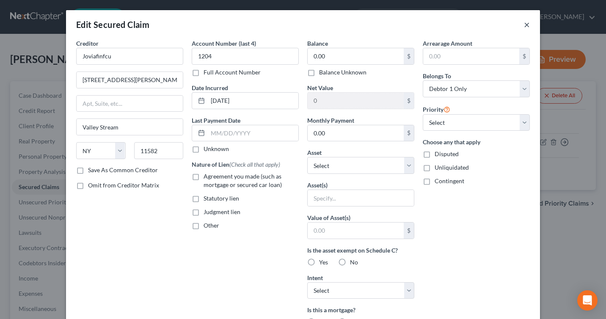
click at [526, 25] on button "×" at bounding box center [527, 24] width 6 height 10
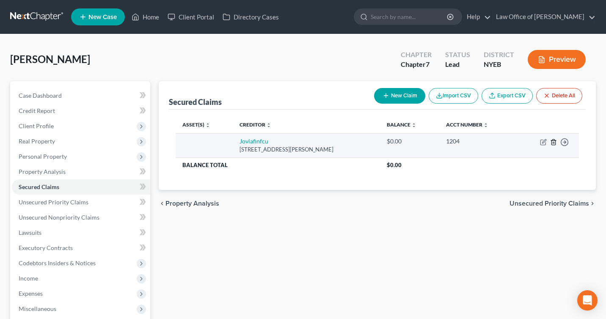
click at [552, 141] on icon "button" at bounding box center [553, 142] width 7 height 7
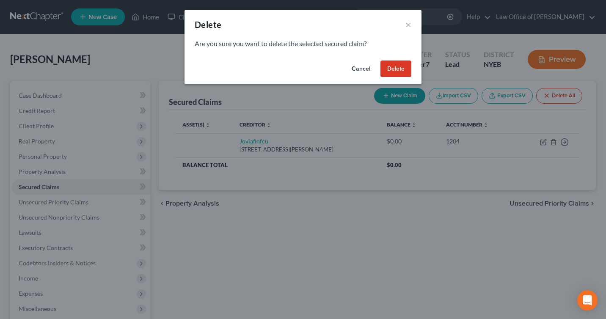
click at [395, 71] on button "Delete" at bounding box center [395, 68] width 31 height 17
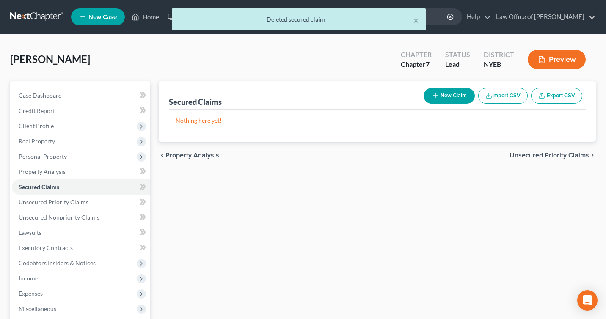
click at [551, 55] on button "Preview" at bounding box center [556, 59] width 58 height 19
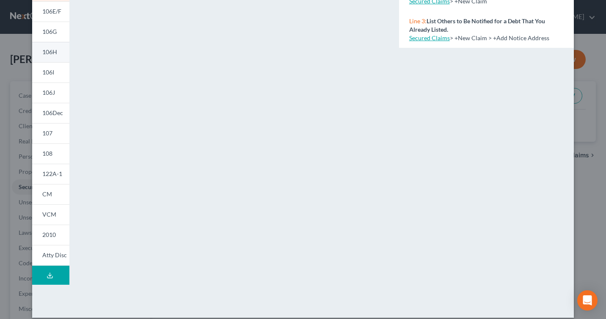
scroll to position [106, 0]
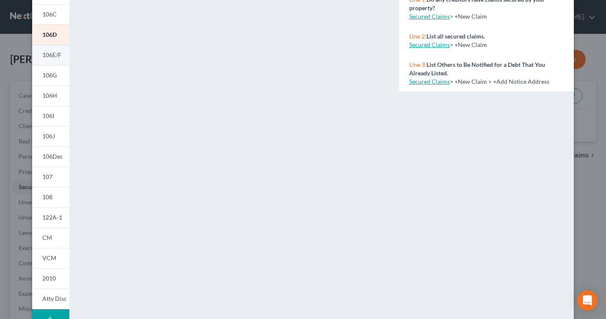
click at [51, 49] on link "106E/F" at bounding box center [50, 55] width 37 height 20
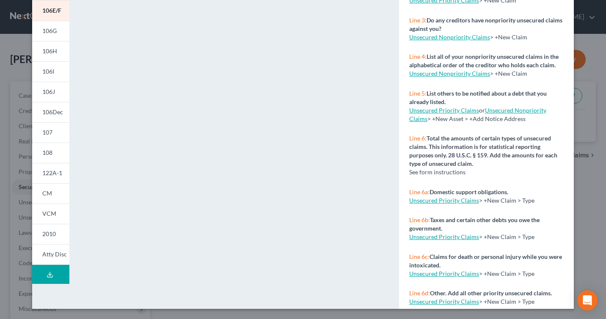
scroll to position [0, 0]
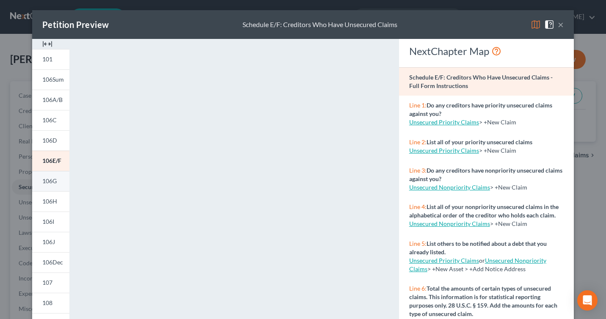
click at [50, 184] on span "106G" at bounding box center [49, 180] width 14 height 7
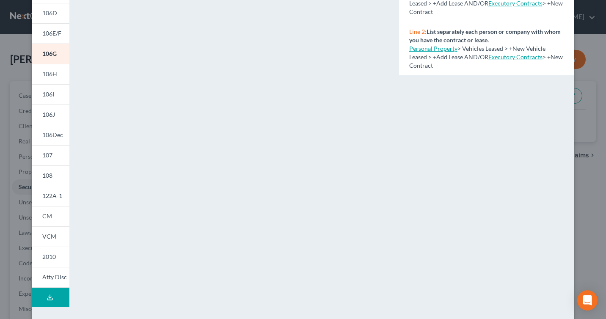
scroll to position [127, 0]
click at [57, 75] on span "106H" at bounding box center [49, 74] width 15 height 7
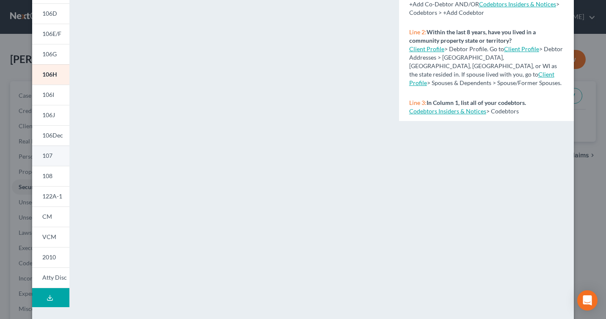
scroll to position [127, 0]
click at [49, 102] on link "106I" at bounding box center [50, 94] width 37 height 20
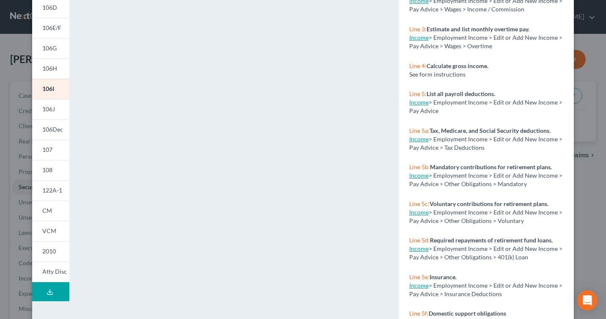
scroll to position [131, 0]
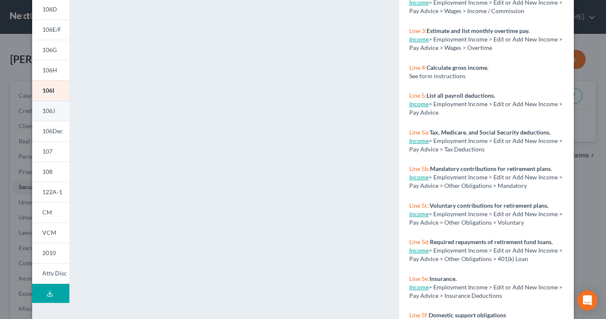
click at [62, 108] on link "106J" at bounding box center [50, 111] width 37 height 20
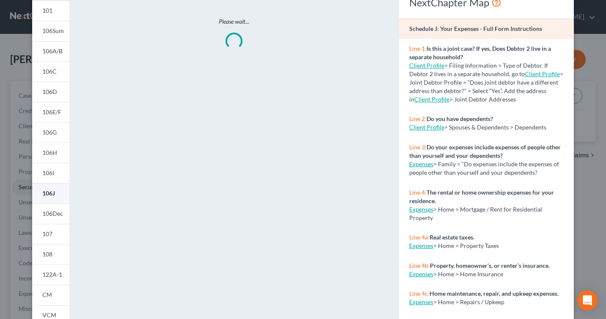
scroll to position [49, 0]
click at [53, 219] on link "106Dec" at bounding box center [50, 213] width 37 height 20
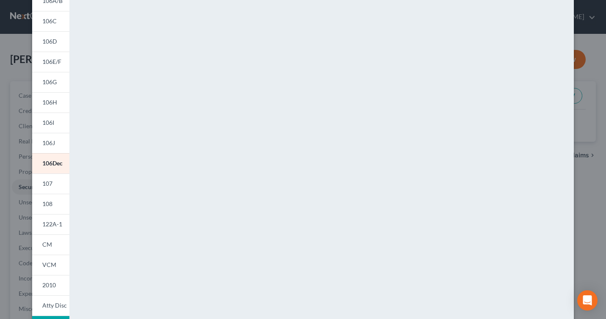
scroll to position [104, 0]
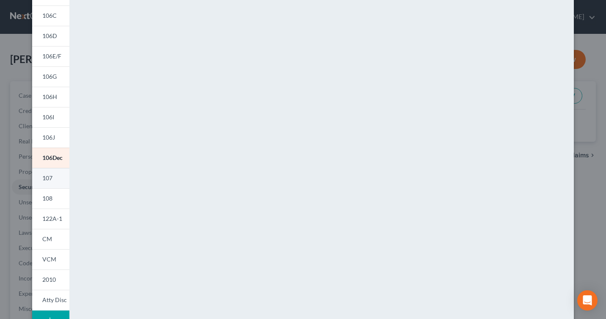
click at [54, 181] on link "107" at bounding box center [50, 178] width 37 height 20
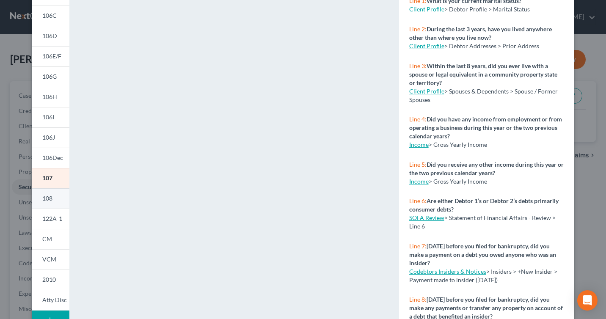
click at [55, 193] on link "108" at bounding box center [50, 198] width 37 height 20
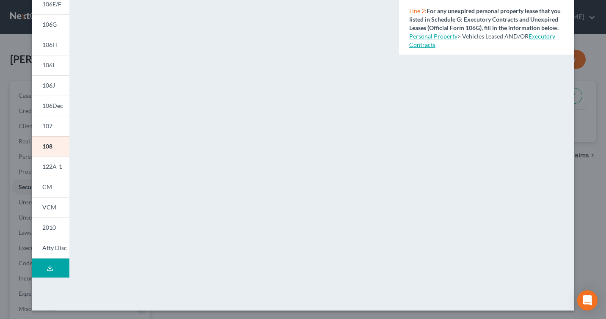
scroll to position [158, 0]
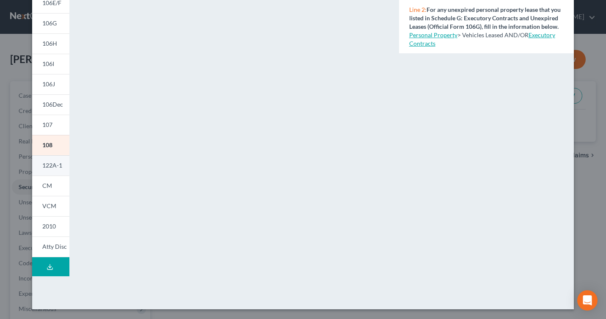
click at [58, 165] on span "122A-1" at bounding box center [52, 165] width 20 height 7
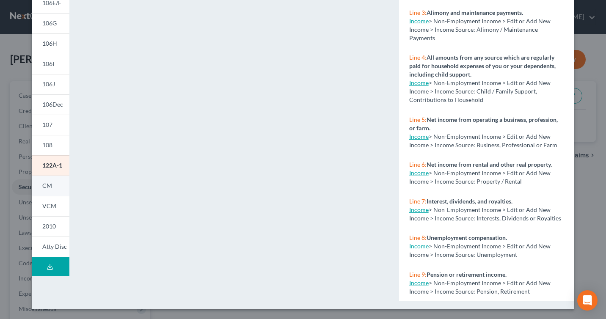
click at [52, 185] on link "CM" at bounding box center [50, 186] width 37 height 20
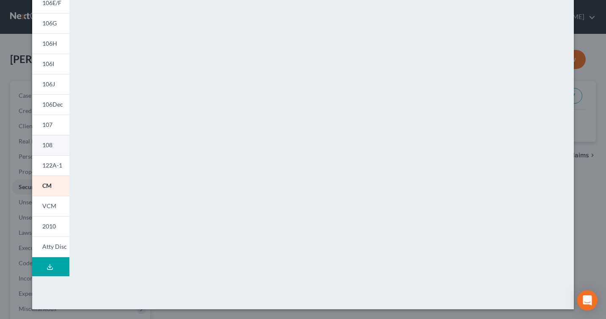
click at [45, 143] on span "108" at bounding box center [47, 144] width 10 height 7
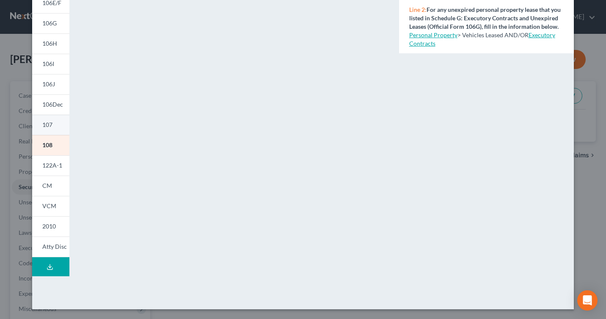
click at [50, 125] on span "107" at bounding box center [47, 124] width 10 height 7
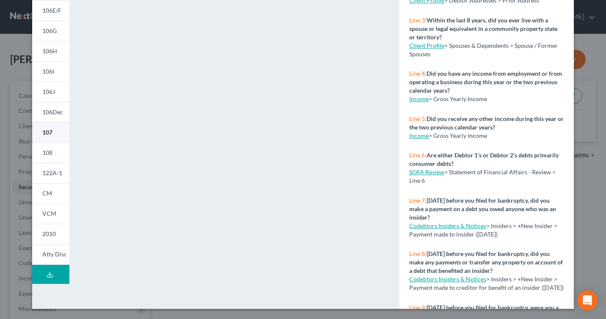
scroll to position [150, 0]
click at [56, 224] on link "2010" at bounding box center [50, 234] width 37 height 20
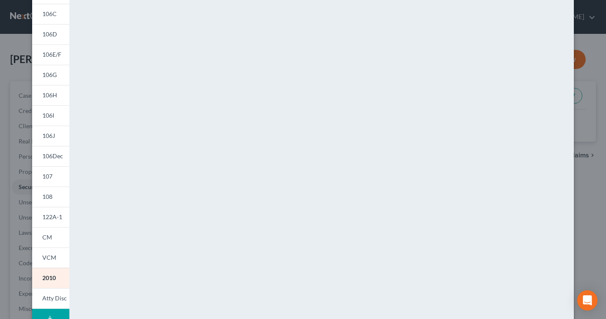
scroll to position [158, 0]
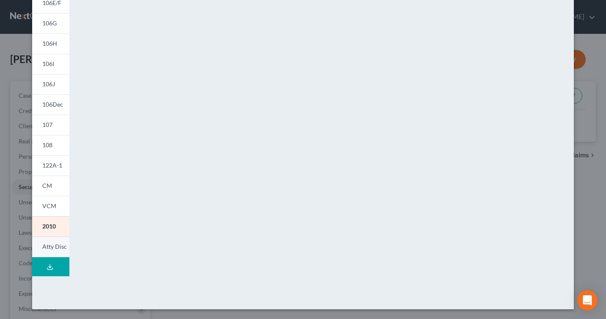
click at [45, 243] on span "Atty Disc" at bounding box center [54, 246] width 25 height 7
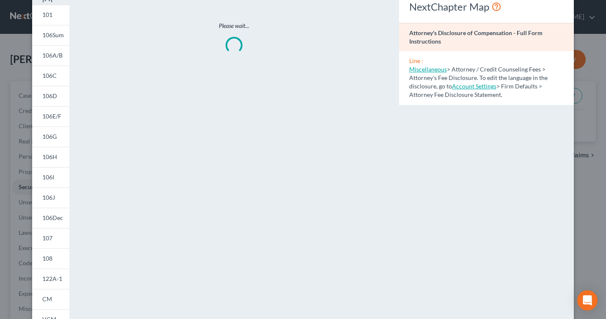
scroll to position [0, 0]
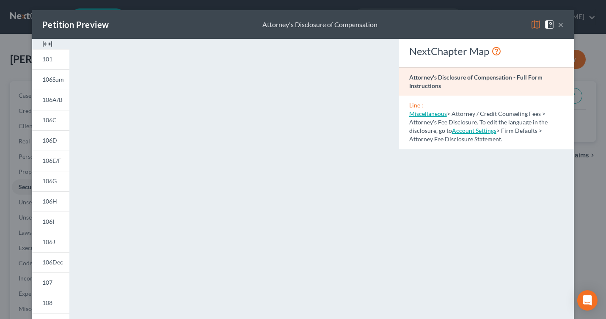
click at [561, 23] on button "×" at bounding box center [561, 24] width 6 height 10
